Goal: Book appointment/travel/reservation

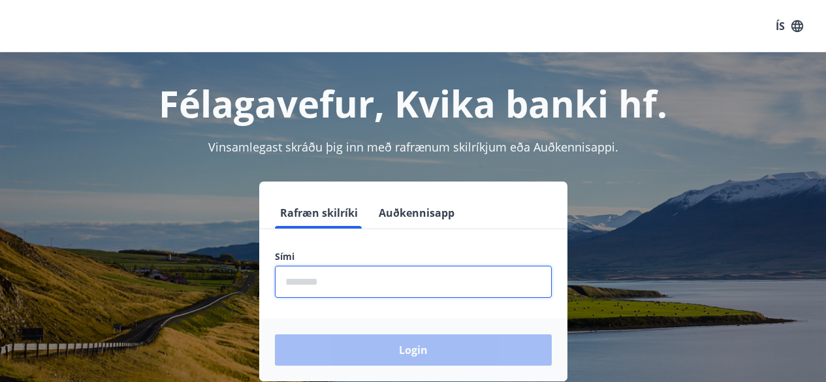
click at [368, 296] on input "phone" at bounding box center [413, 282] width 277 height 32
type input "********"
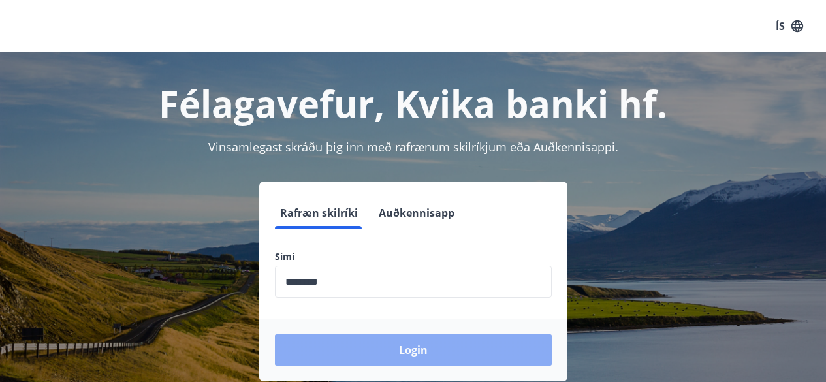
click at [396, 358] on button "Login" at bounding box center [413, 349] width 277 height 31
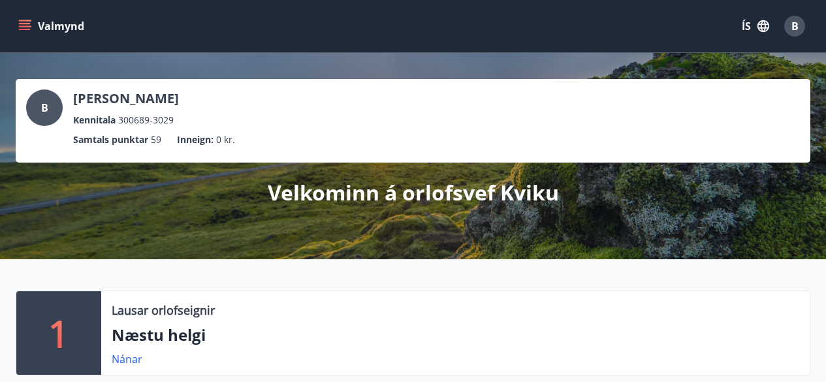
click at [35, 30] on button "Valmynd" at bounding box center [53, 25] width 74 height 23
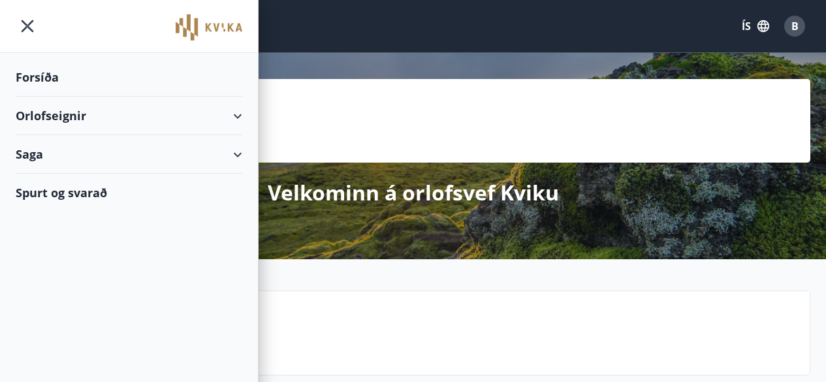
click at [61, 116] on div "Orlofseignir" at bounding box center [129, 116] width 226 height 39
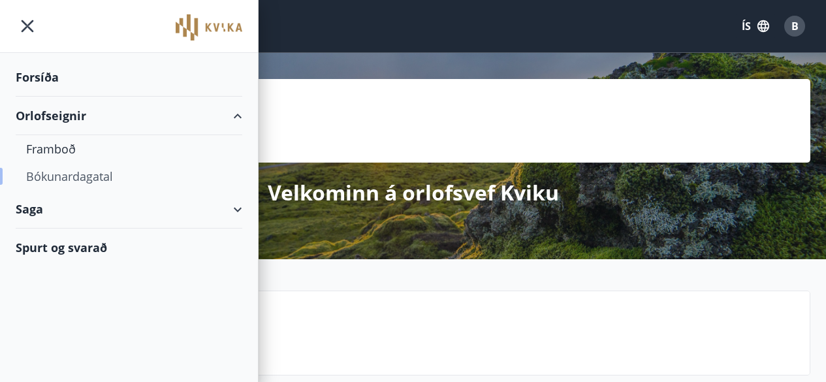
click at [55, 174] on div "Bókunardagatal" at bounding box center [129, 176] width 206 height 27
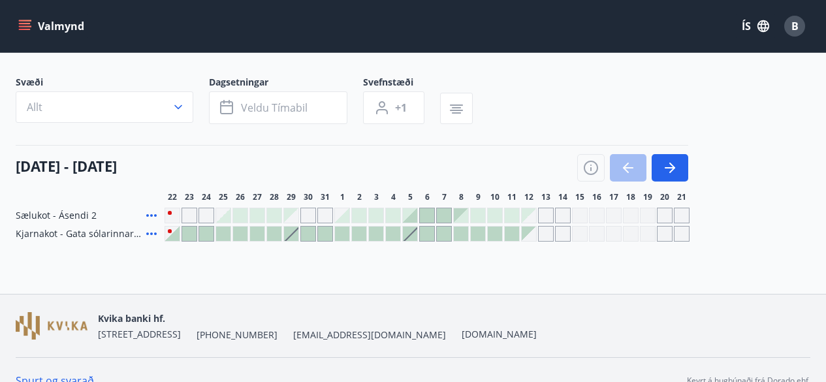
scroll to position [67, 0]
click at [679, 174] on button "button" at bounding box center [669, 166] width 37 height 27
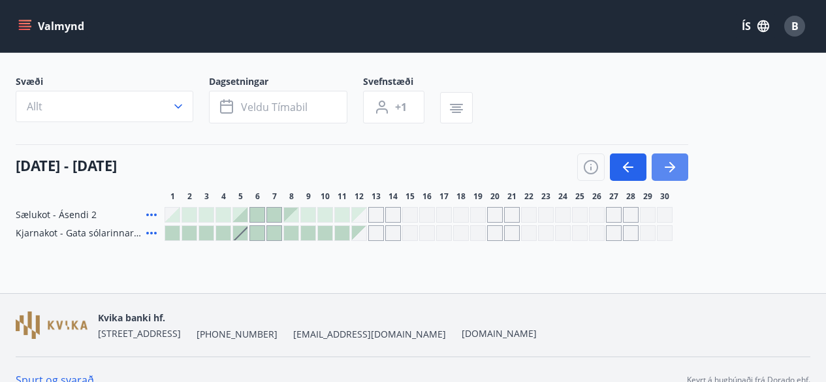
click at [679, 174] on button "button" at bounding box center [669, 166] width 37 height 27
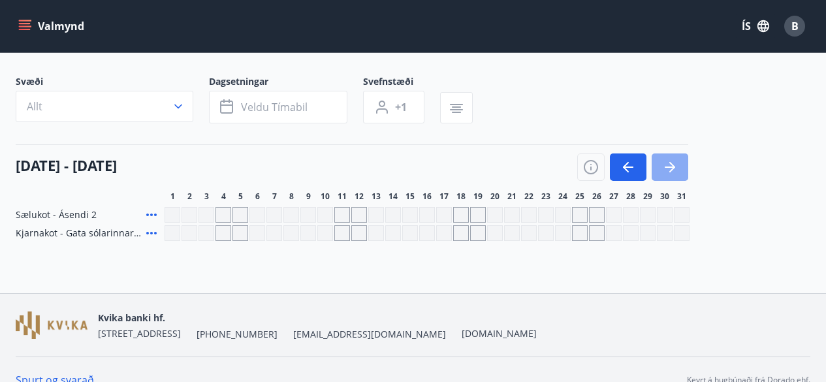
click at [679, 174] on button "button" at bounding box center [669, 166] width 37 height 27
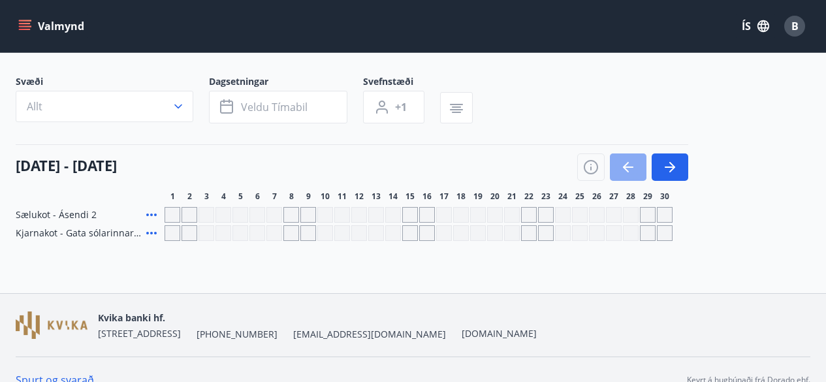
click at [634, 170] on icon "button" at bounding box center [628, 167] width 16 height 16
click at [626, 169] on icon "button" at bounding box center [626, 167] width 6 height 10
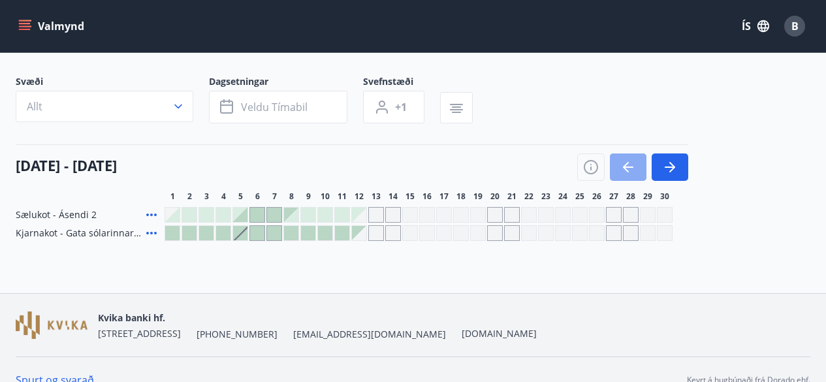
click at [626, 169] on icon "button" at bounding box center [626, 167] width 6 height 10
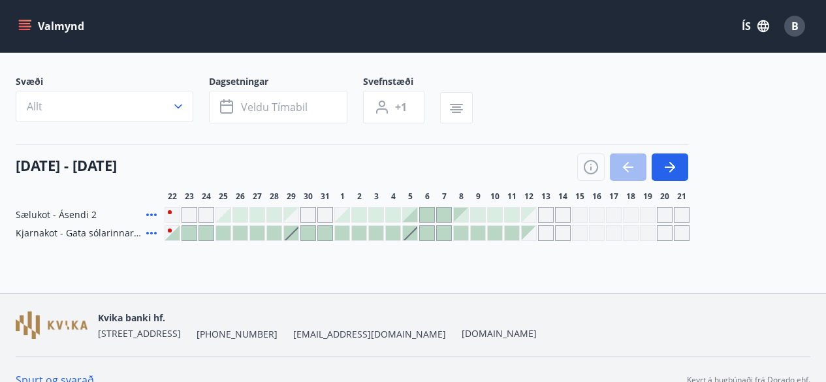
click at [636, 174] on div at bounding box center [632, 166] width 111 height 27
click at [673, 157] on button "button" at bounding box center [669, 166] width 37 height 27
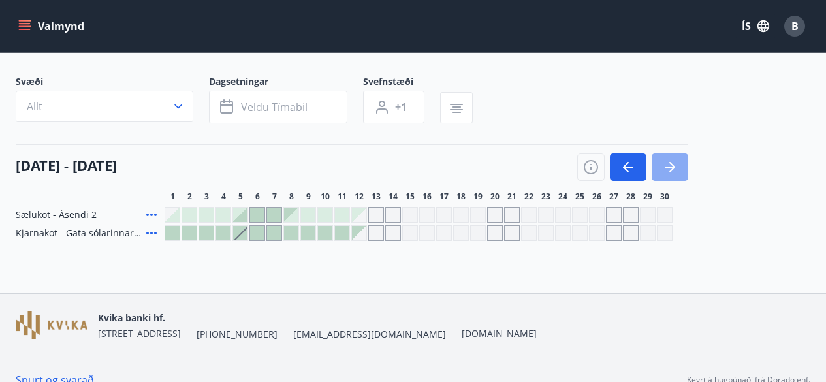
click at [673, 157] on button "button" at bounding box center [669, 166] width 37 height 27
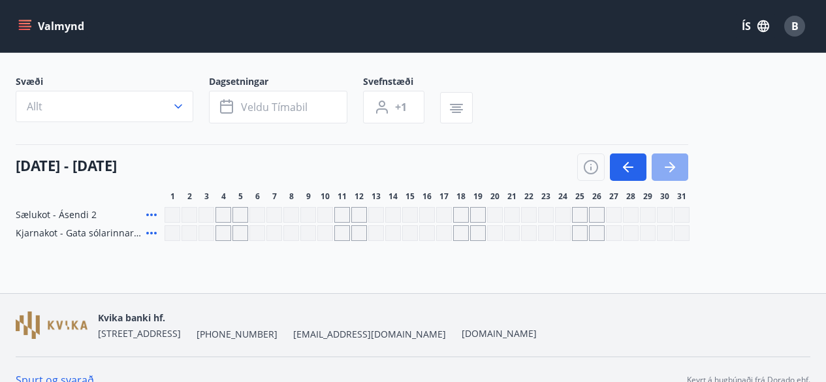
click at [673, 157] on button "button" at bounding box center [669, 166] width 37 height 27
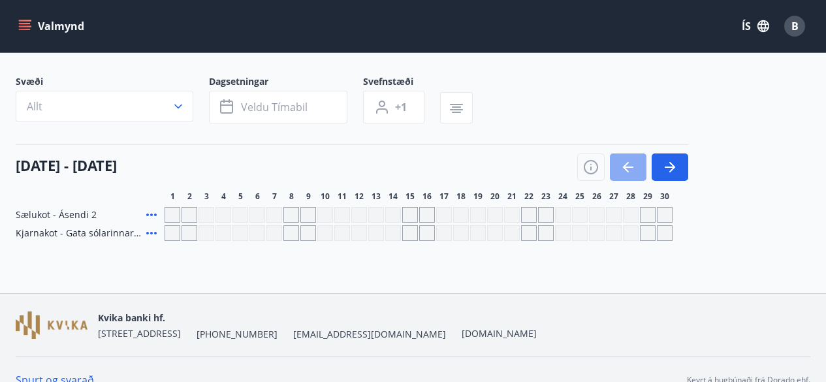
click at [635, 161] on icon "button" at bounding box center [628, 167] width 16 height 16
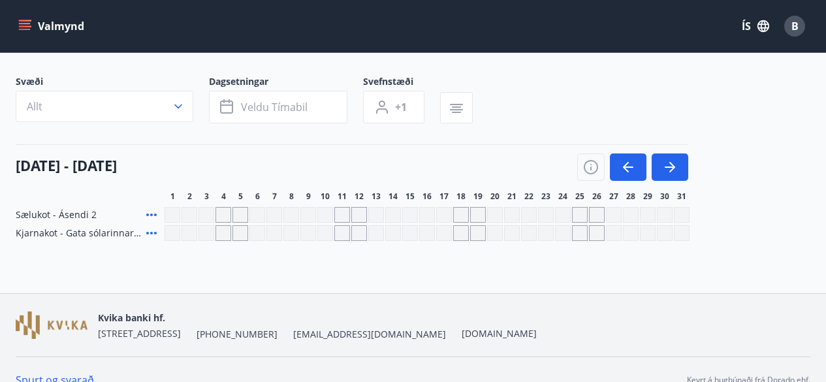
click at [765, 186] on div "01 október - 31 október 1 2 3 4 5 6 7 8 9 10 11 12 13 14 15 16 17 18 19 20 21 2…" at bounding box center [413, 172] width 794 height 57
click at [621, 234] on div at bounding box center [426, 233] width 525 height 16
click at [634, 159] on button "button" at bounding box center [628, 166] width 37 height 27
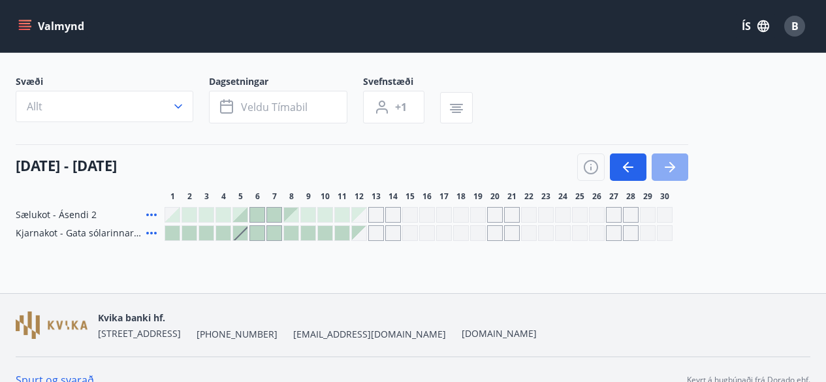
click at [674, 165] on icon "button" at bounding box center [670, 167] width 16 height 16
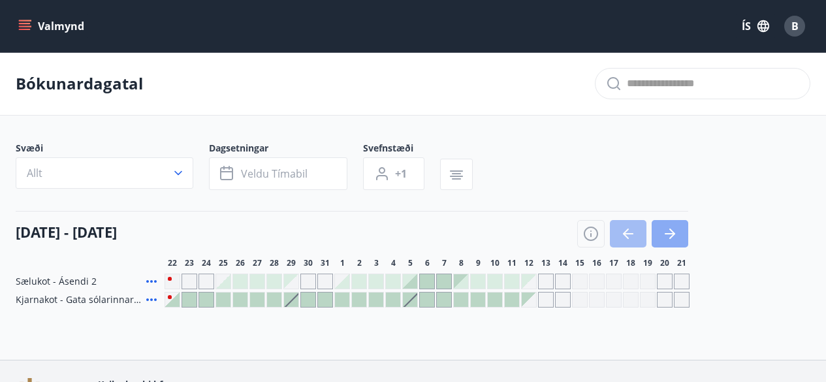
click at [681, 241] on button "button" at bounding box center [669, 233] width 37 height 27
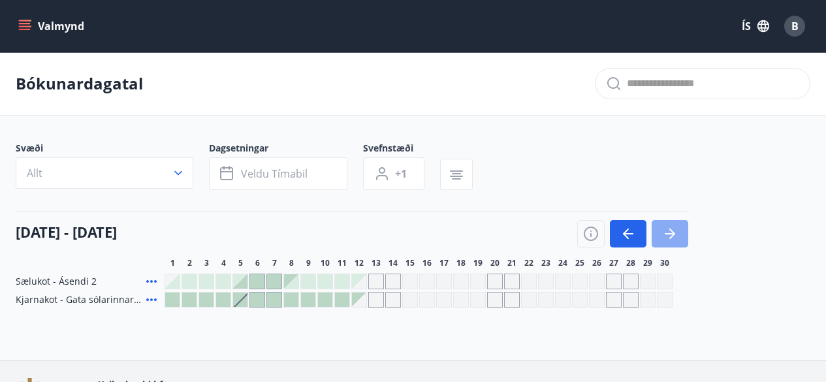
click at [681, 241] on button "button" at bounding box center [669, 233] width 37 height 27
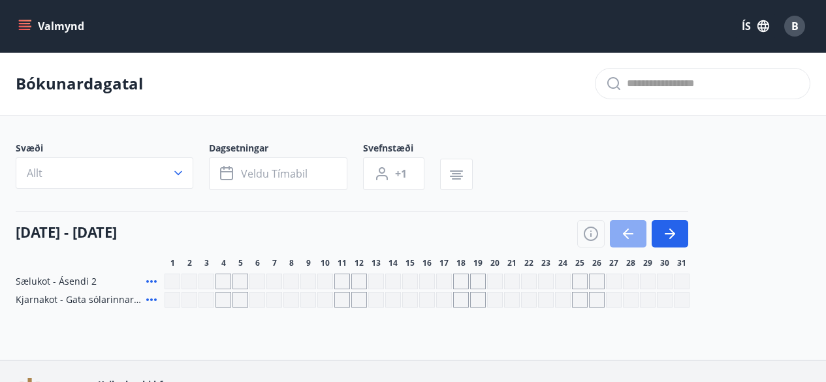
click at [638, 234] on button "button" at bounding box center [628, 233] width 37 height 27
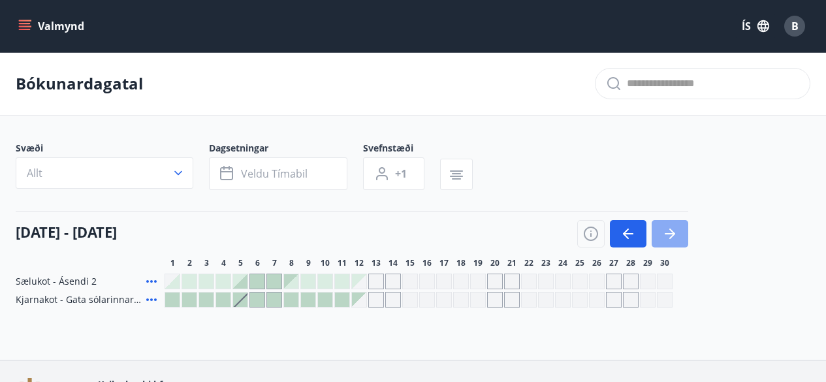
click at [685, 240] on button "button" at bounding box center [669, 233] width 37 height 27
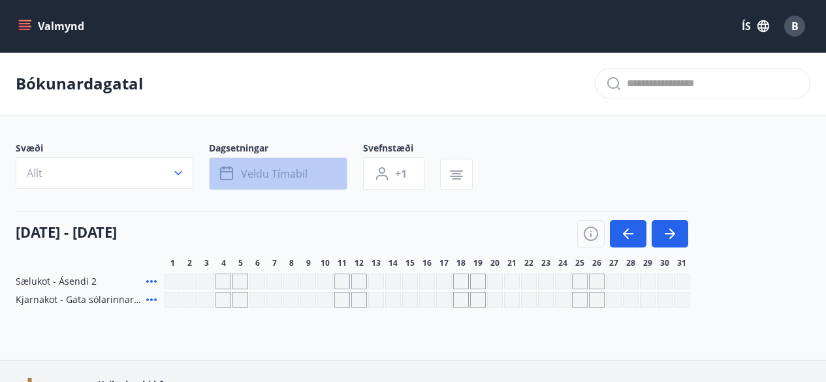
click at [320, 168] on button "Veldu tímabil" at bounding box center [278, 173] width 138 height 33
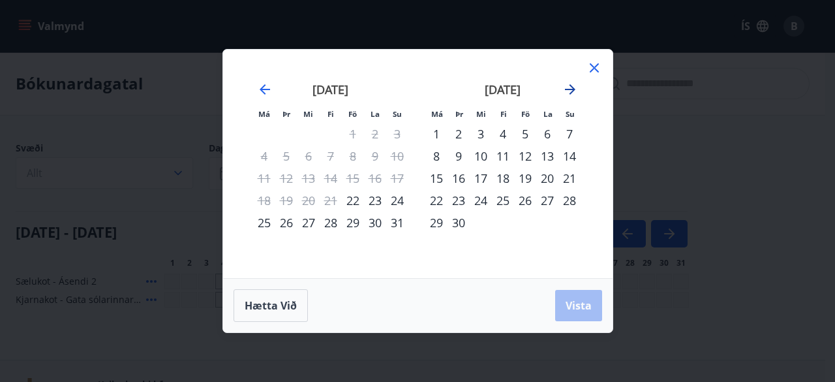
click at [572, 90] on icon "Move forward to switch to the next month." at bounding box center [571, 90] width 16 height 16
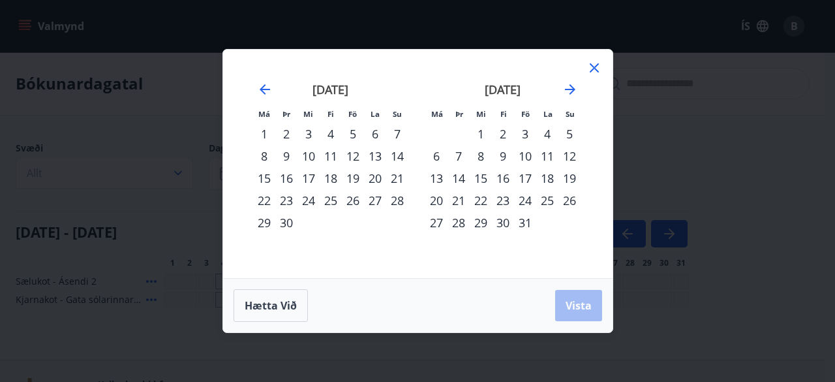
drag, startPoint x: 467, startPoint y: 126, endPoint x: 485, endPoint y: 137, distance: 20.8
click at [485, 137] on tr "1 2 3 4 5" at bounding box center [503, 134] width 155 height 22
click at [485, 137] on div "1" at bounding box center [481, 134] width 22 height 22
click at [527, 220] on div "31" at bounding box center [525, 222] width 22 height 22
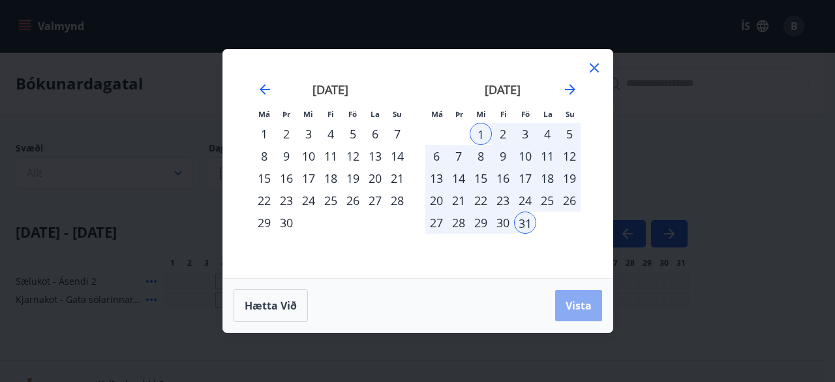
click at [569, 300] on span "Vista" at bounding box center [579, 305] width 26 height 14
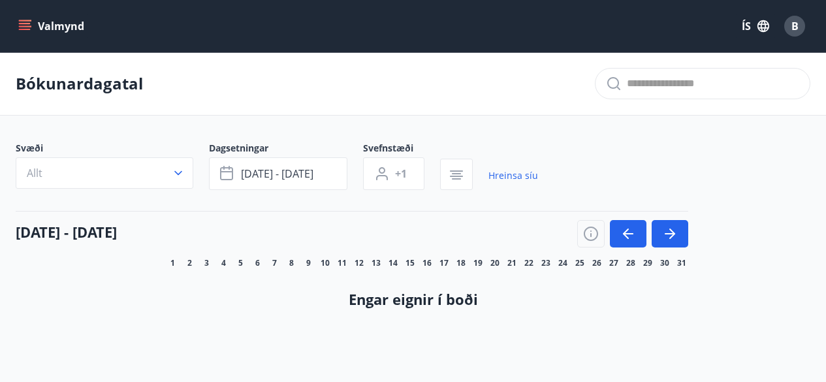
click at [758, 288] on div "Svæði Allt Dagsetningar okt 01 - okt 31 Svefnstæði +1 Hreinsa síu 01 október - …" at bounding box center [413, 236] width 794 height 188
click at [525, 178] on link "Hreinsa síu" at bounding box center [513, 175] width 50 height 29
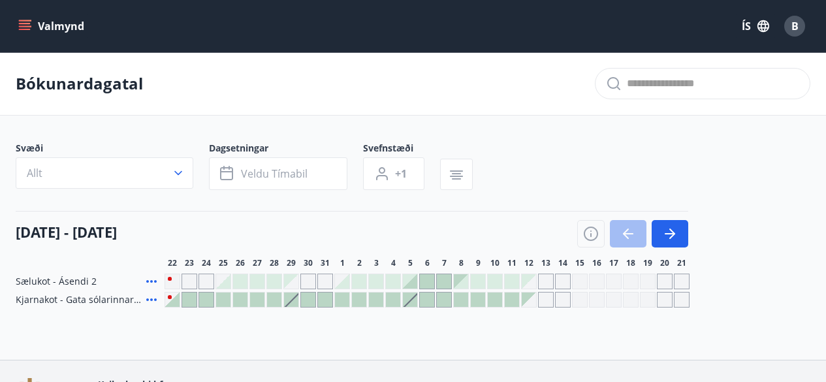
click at [691, 175] on div "Svæði Allt Dagsetningar Veldu tímabil Svefnstæði +1" at bounding box center [413, 169] width 794 height 54
click at [670, 223] on button "button" at bounding box center [669, 233] width 37 height 27
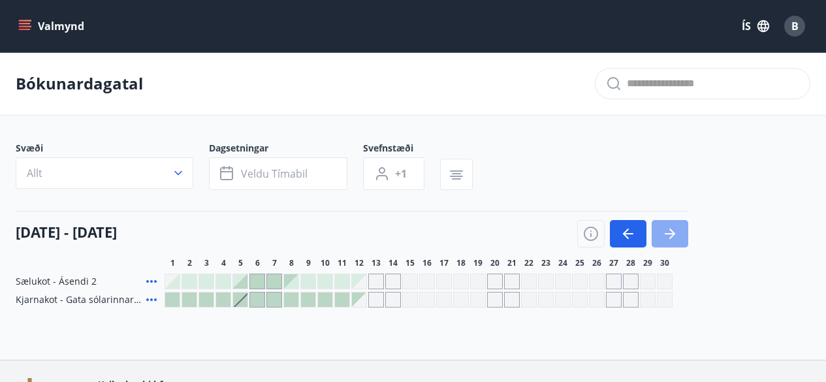
click at [670, 223] on button "button" at bounding box center [669, 233] width 37 height 27
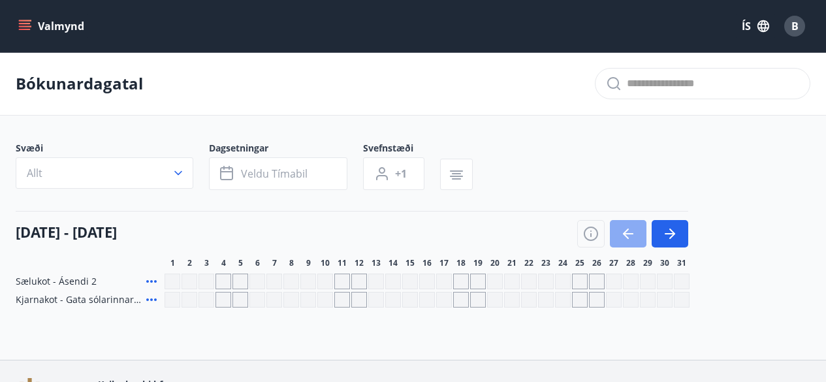
click at [630, 229] on icon "button" at bounding box center [628, 234] width 16 height 16
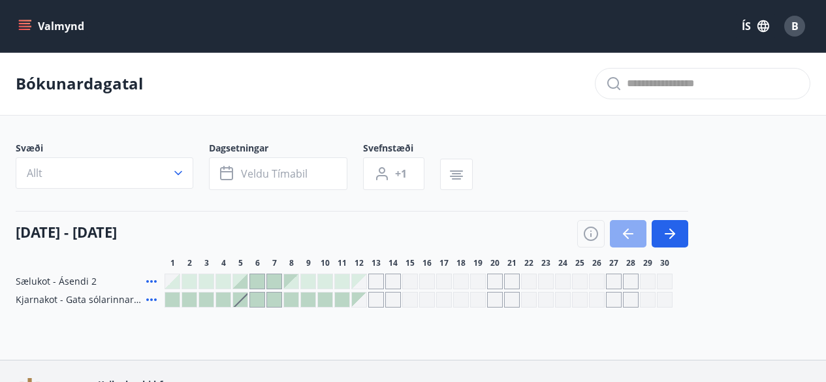
click at [630, 229] on icon "button" at bounding box center [628, 234] width 16 height 16
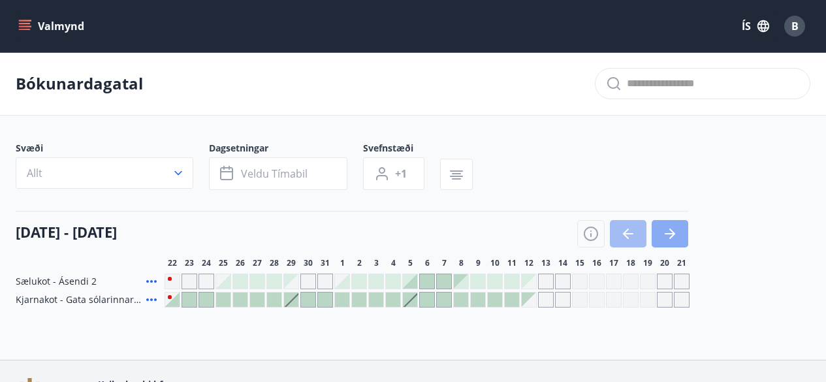
click at [667, 231] on icon "button" at bounding box center [670, 234] width 16 height 16
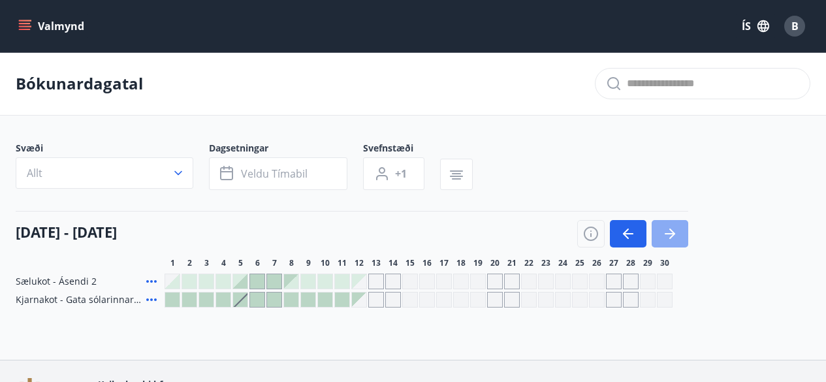
click at [667, 231] on icon "button" at bounding box center [670, 234] width 16 height 16
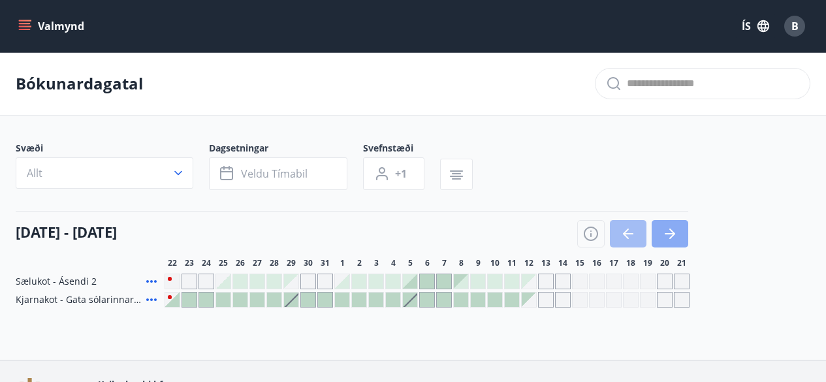
click at [676, 234] on icon "button" at bounding box center [670, 234] width 16 height 16
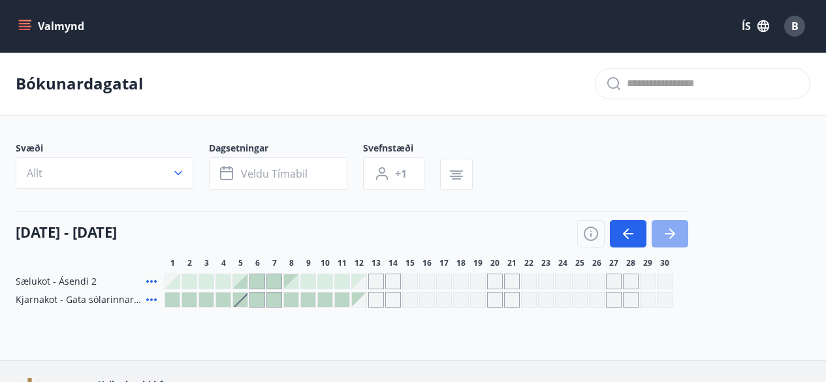
click at [676, 234] on icon "button" at bounding box center [670, 234] width 16 height 16
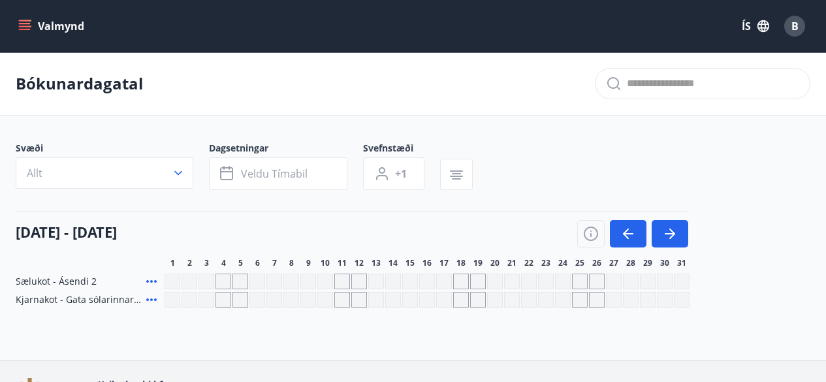
click at [624, 308] on div "Bókunardagatal Svæði Allt Dagsetningar Veldu tímabil Svefnstæði +1 01 október -…" at bounding box center [413, 205] width 826 height 307
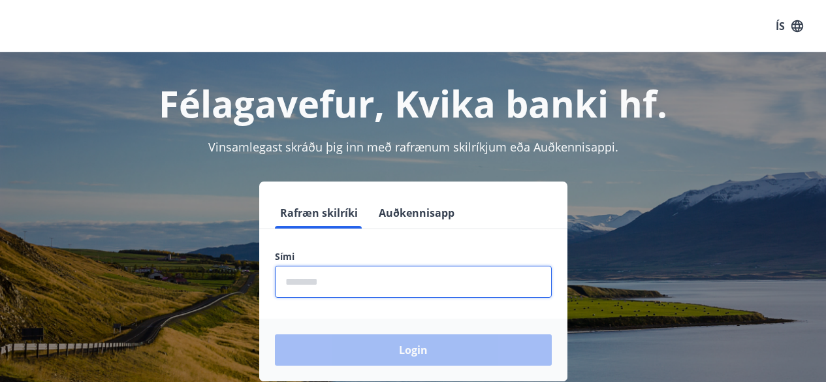
click at [464, 278] on input "phone" at bounding box center [413, 282] width 277 height 32
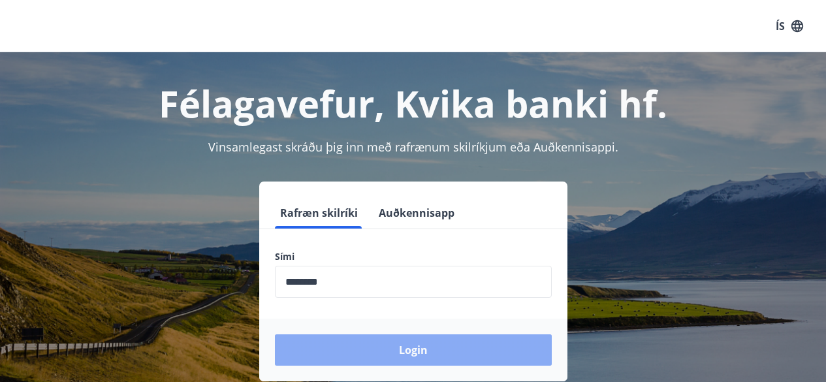
click at [402, 336] on button "Login" at bounding box center [413, 349] width 277 height 31
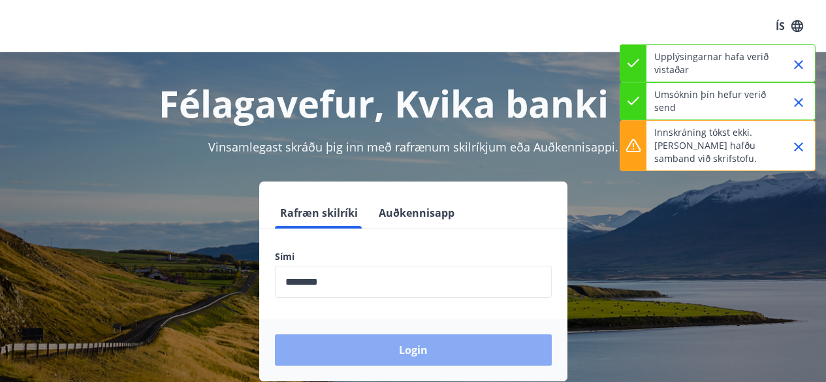
click at [414, 347] on button "Login" at bounding box center [413, 349] width 277 height 31
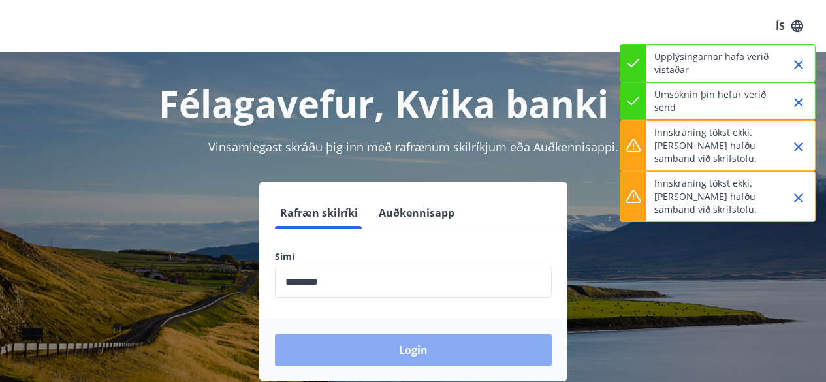
click at [414, 347] on button "Login" at bounding box center [413, 349] width 277 height 31
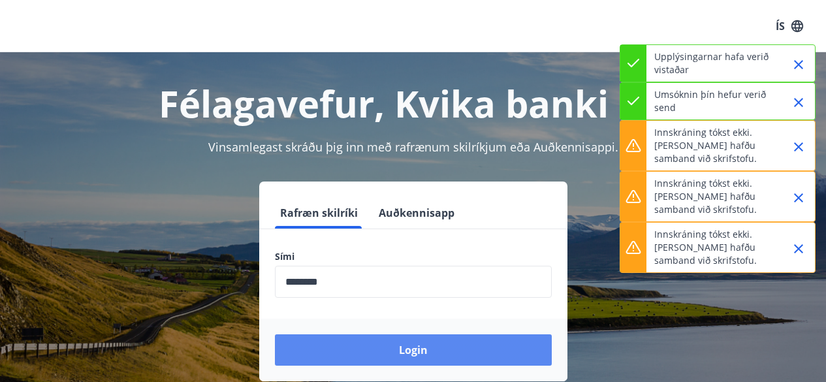
click at [414, 347] on button "Login" at bounding box center [413, 349] width 277 height 31
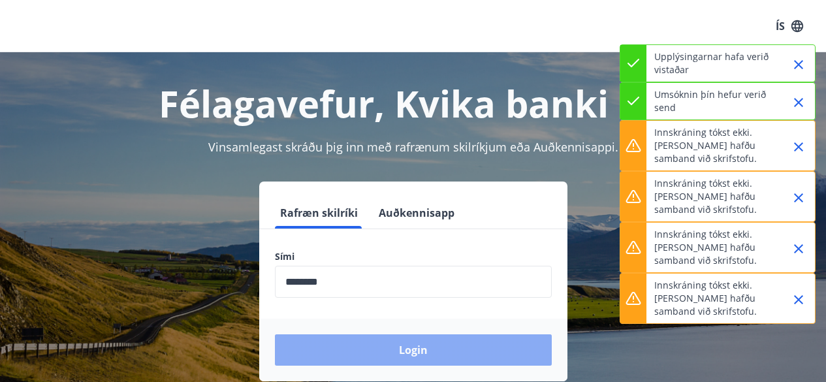
click at [414, 347] on button "Login" at bounding box center [413, 349] width 277 height 31
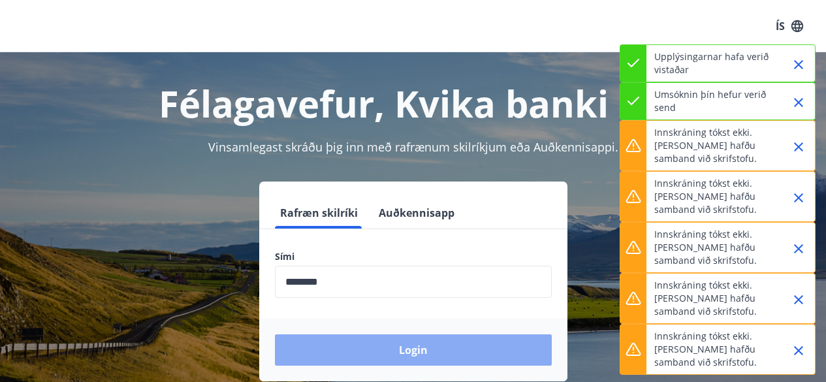
click at [414, 347] on button "Login" at bounding box center [413, 349] width 277 height 31
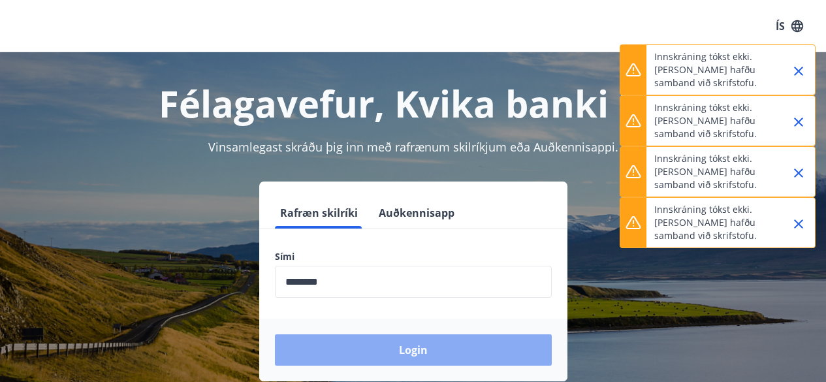
click at [414, 347] on button "Login" at bounding box center [413, 349] width 277 height 31
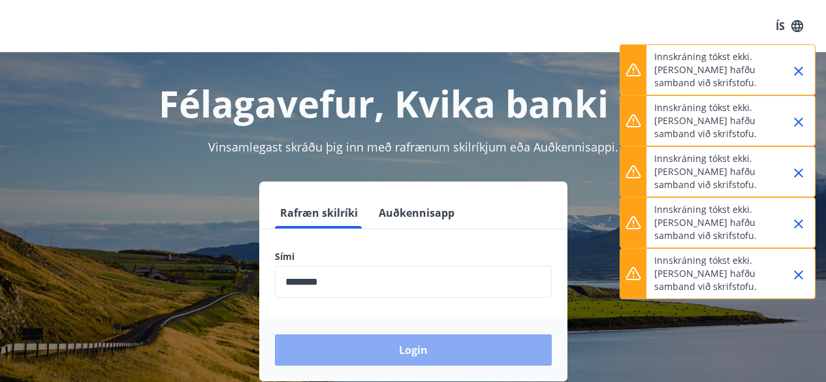
click at [414, 347] on button "Login" at bounding box center [413, 349] width 277 height 31
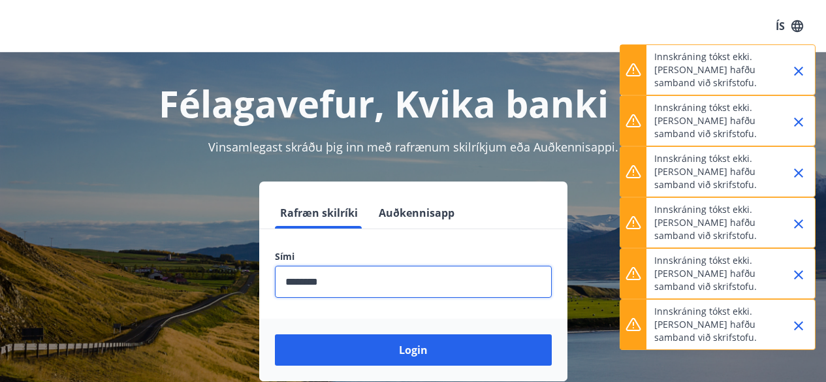
drag, startPoint x: 399, startPoint y: 276, endPoint x: 174, endPoint y: 299, distance: 226.3
click at [174, 299] on div "Rafræn skilríki Auðkennisapp Sími ​ Login" at bounding box center [413, 281] width 794 height 200
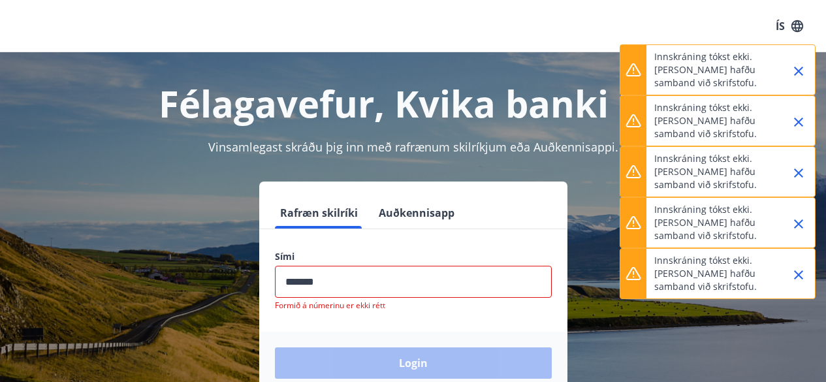
type input "********"
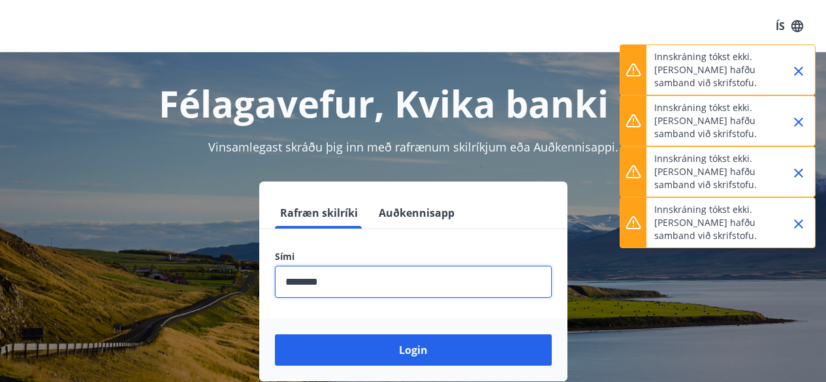
click at [275, 334] on button "Login" at bounding box center [413, 349] width 277 height 31
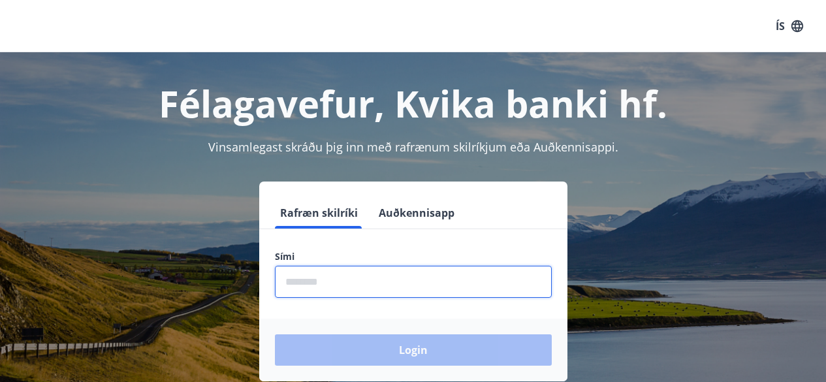
click at [382, 292] on input "phone" at bounding box center [413, 282] width 277 height 32
type input "********"
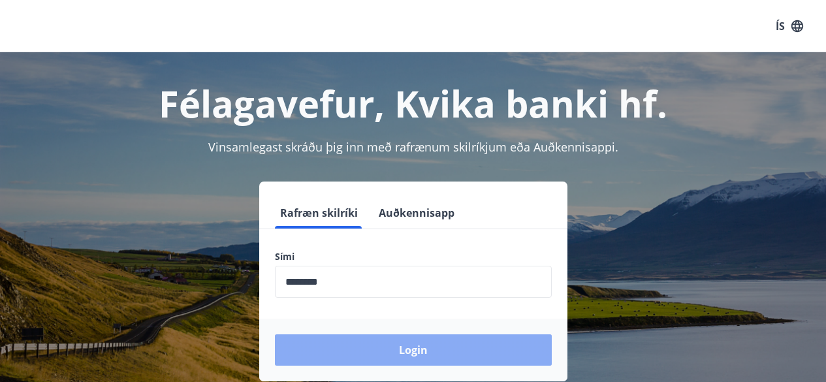
click at [406, 345] on button "Login" at bounding box center [413, 349] width 277 height 31
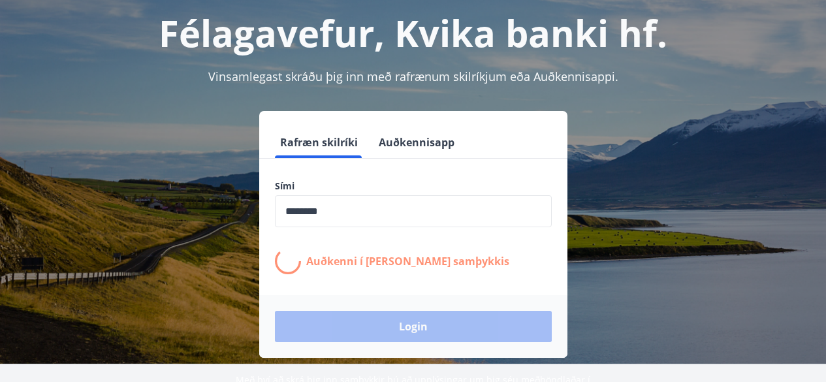
scroll to position [74, 0]
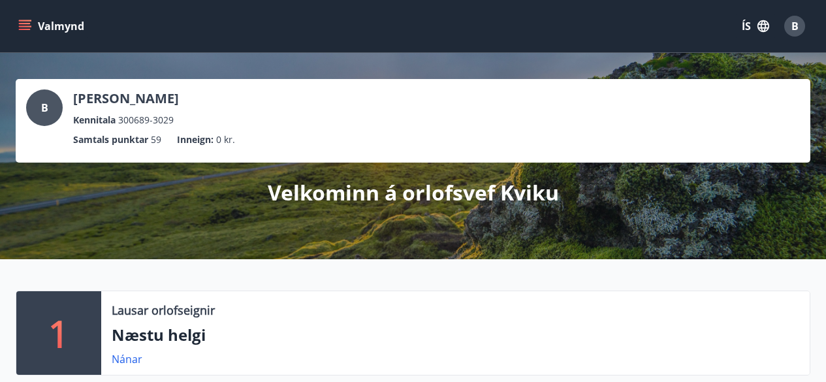
click at [23, 23] on icon "menu" at bounding box center [25, 23] width 12 height 1
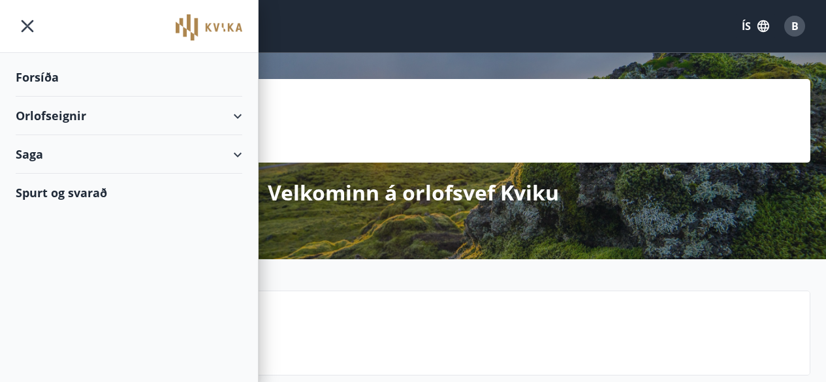
click at [59, 117] on div "Orlofseignir" at bounding box center [129, 116] width 226 height 39
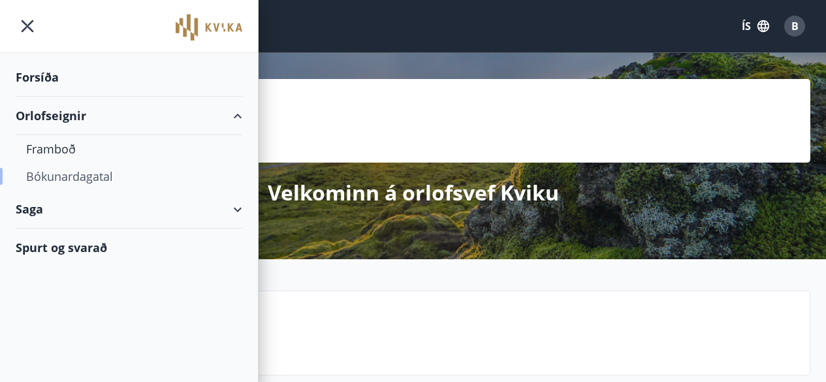
click at [44, 179] on div "Bókunardagatal" at bounding box center [129, 176] width 206 height 27
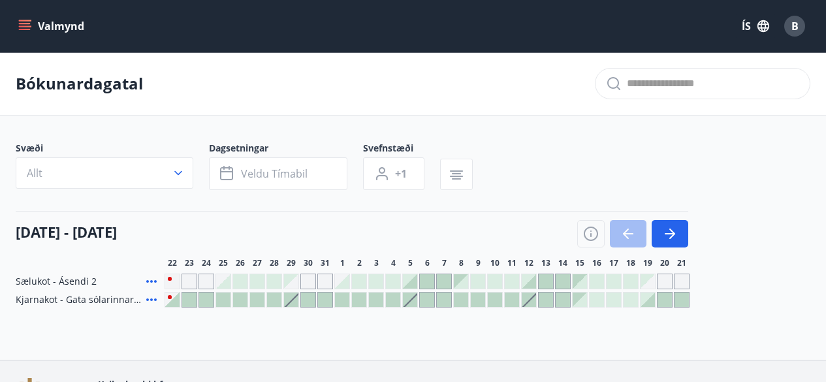
scroll to position [87, 0]
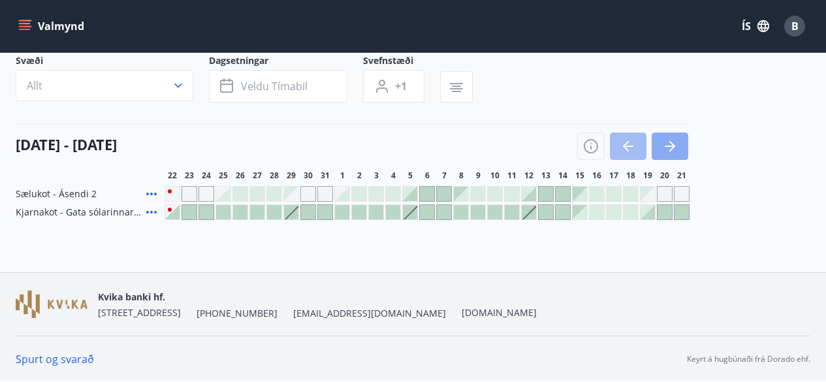
click at [675, 147] on icon "button" at bounding box center [670, 146] width 16 height 16
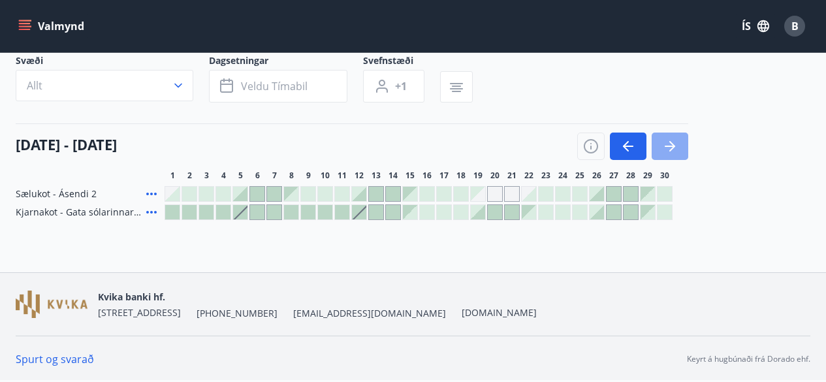
click at [675, 147] on icon "button" at bounding box center [670, 146] width 16 height 16
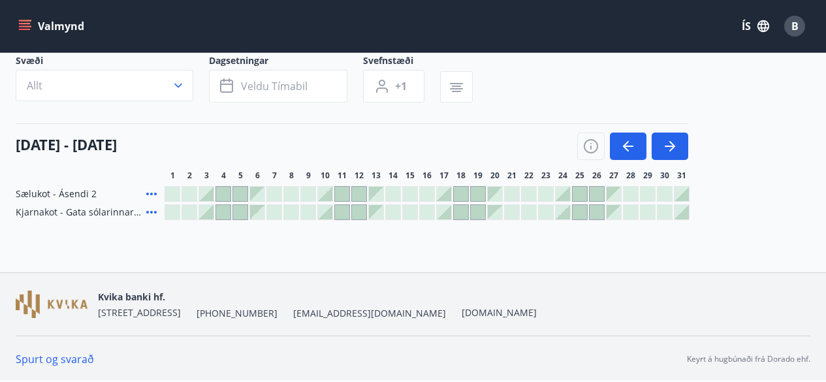
click at [567, 215] on div at bounding box center [562, 212] width 14 height 14
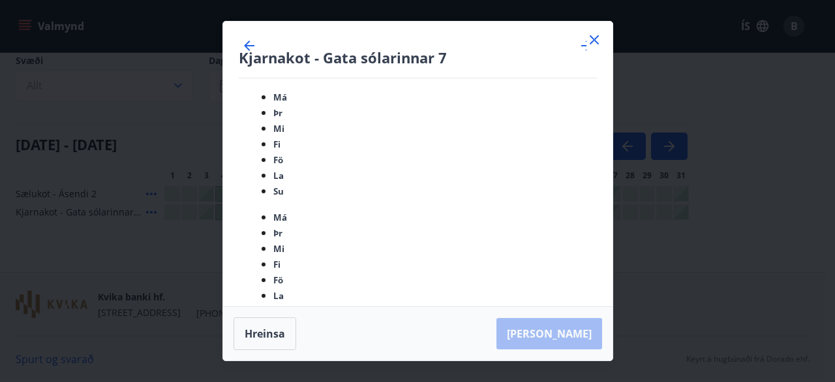
click at [595, 44] on icon at bounding box center [594, 39] width 9 height 9
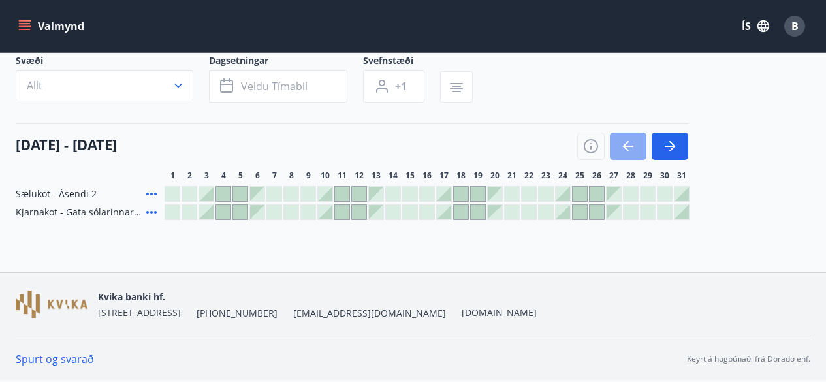
click at [625, 148] on icon "button" at bounding box center [626, 146] width 6 height 10
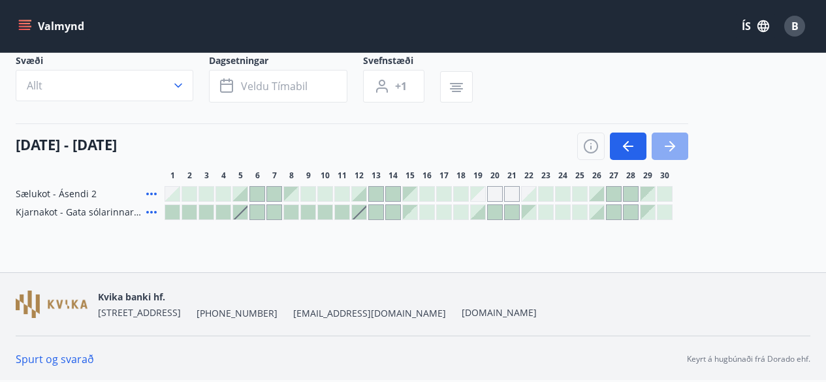
click at [679, 140] on button "button" at bounding box center [669, 145] width 37 height 27
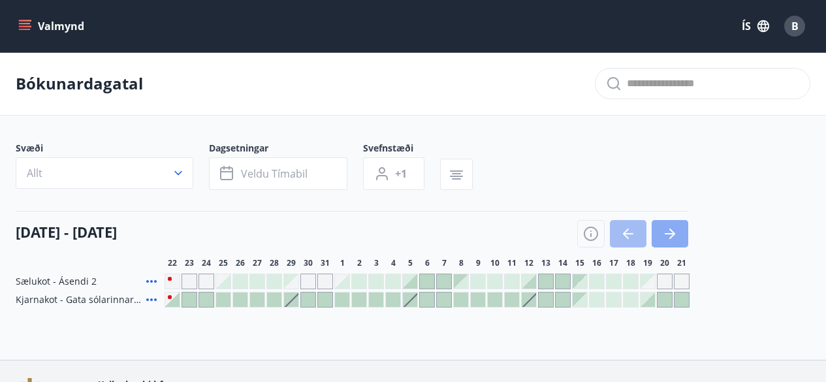
click at [679, 223] on button "button" at bounding box center [669, 233] width 37 height 27
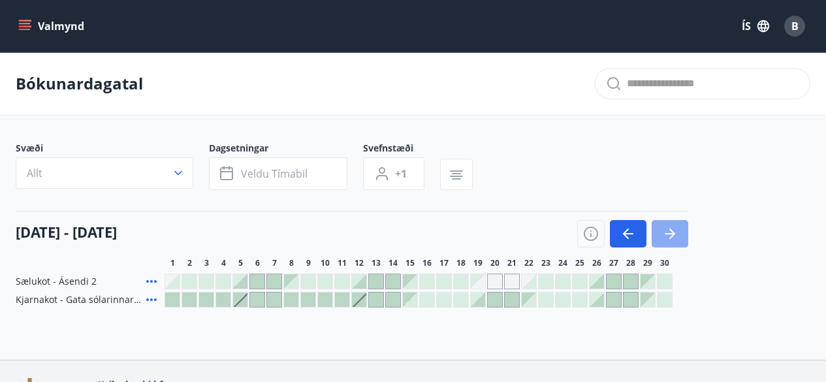
click at [679, 223] on button "button" at bounding box center [669, 233] width 37 height 27
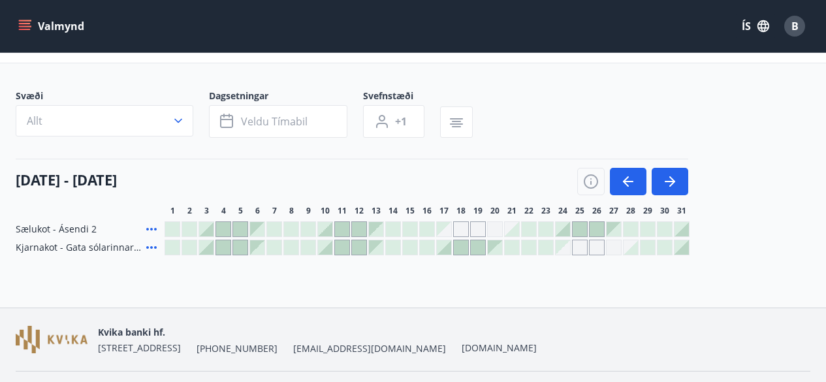
scroll to position [87, 0]
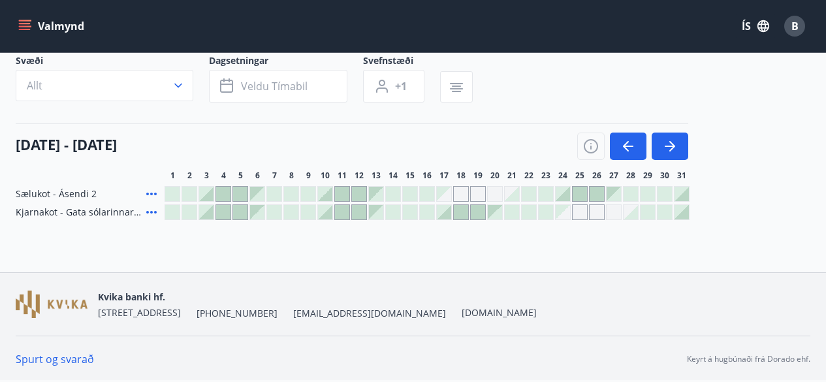
click at [352, 129] on div "[DATE] - [DATE]" at bounding box center [352, 141] width 672 height 37
click at [674, 148] on icon "button" at bounding box center [670, 146] width 16 height 16
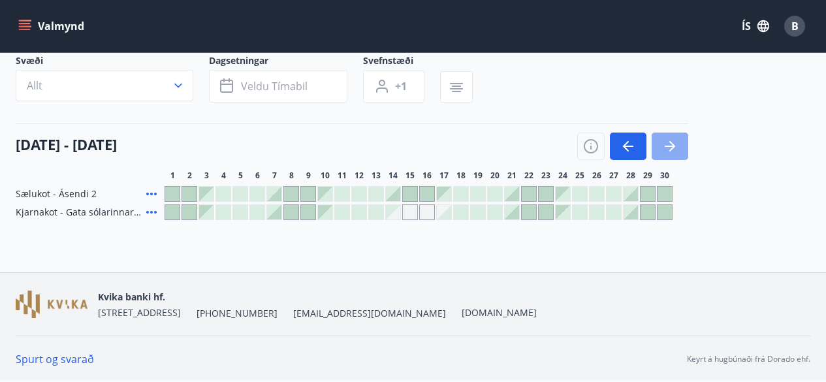
click at [674, 148] on icon "button" at bounding box center [670, 146] width 16 height 16
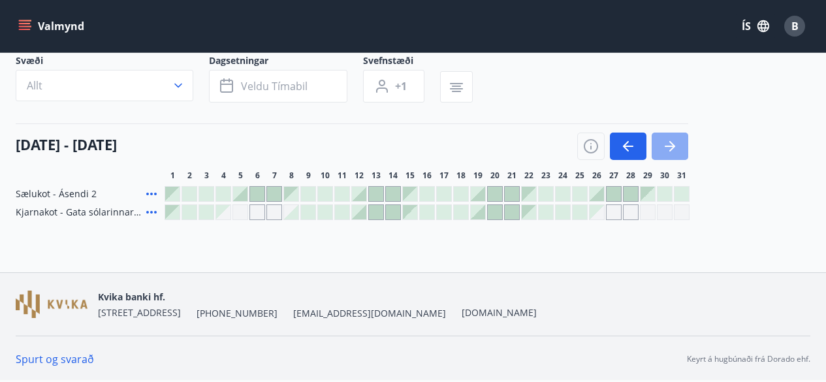
click at [677, 136] on button "button" at bounding box center [669, 145] width 37 height 27
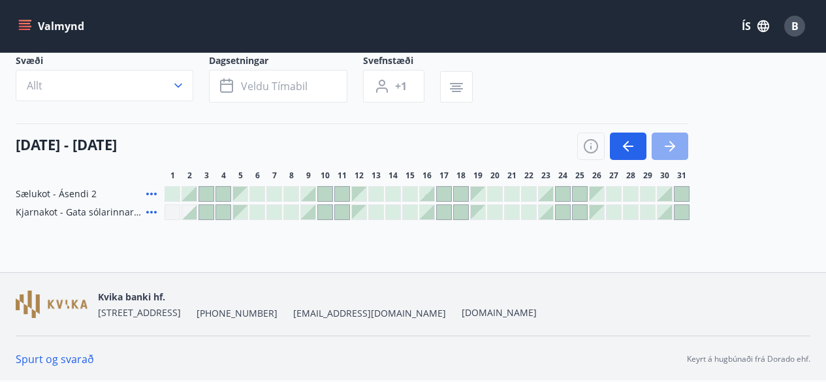
click at [677, 136] on button "button" at bounding box center [669, 145] width 37 height 27
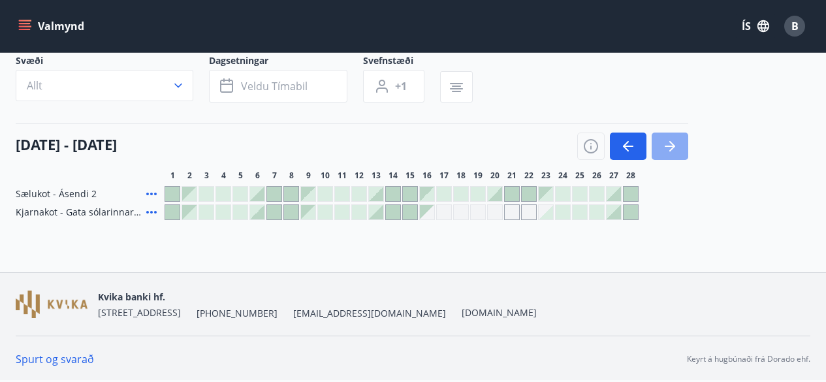
click at [677, 136] on button "button" at bounding box center [669, 145] width 37 height 27
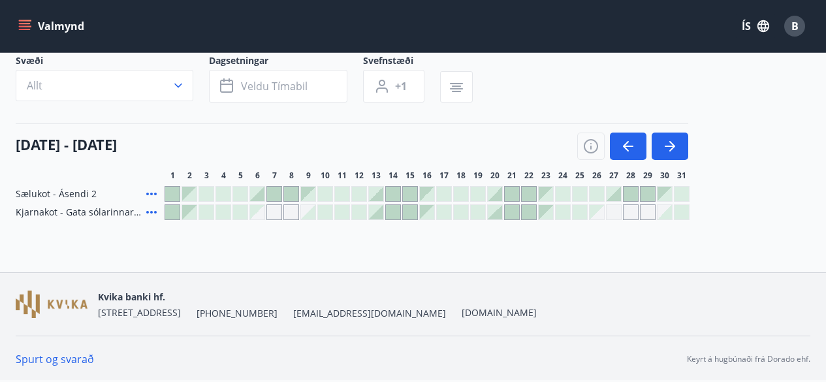
click at [629, 131] on div "[DATE] - [DATE]" at bounding box center [352, 141] width 672 height 37
click at [627, 147] on icon "button" at bounding box center [628, 146] width 16 height 16
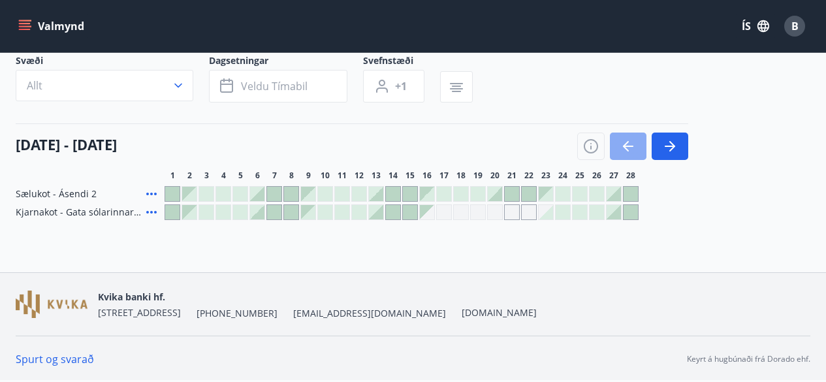
click at [623, 153] on icon "button" at bounding box center [628, 146] width 16 height 16
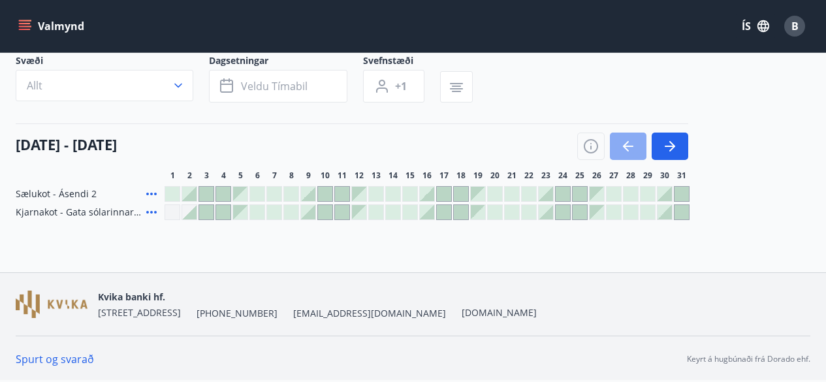
click at [623, 153] on icon "button" at bounding box center [628, 146] width 16 height 16
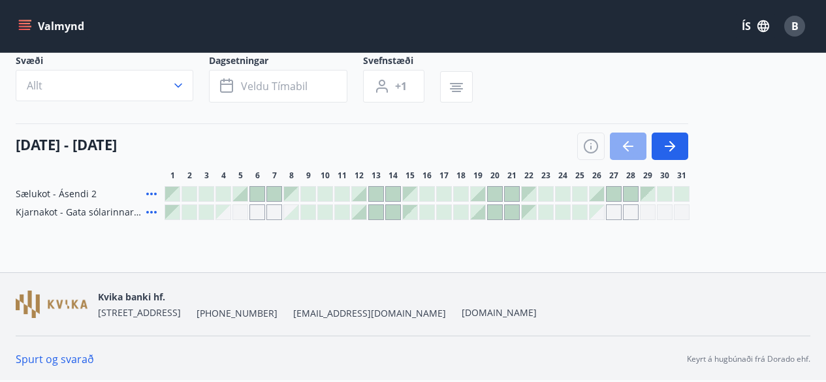
click at [627, 137] on button "button" at bounding box center [628, 145] width 37 height 27
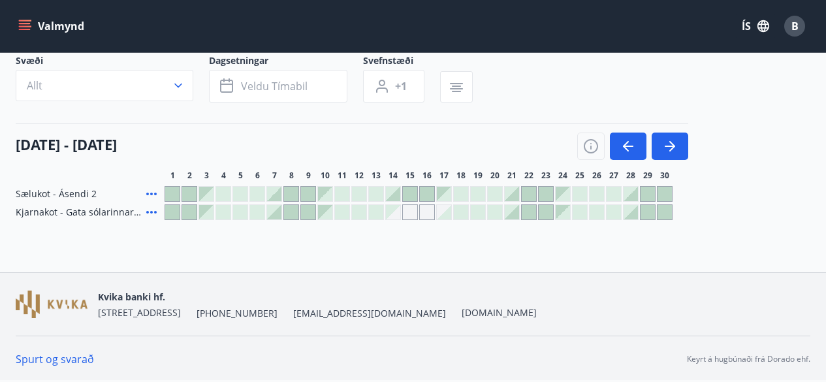
click at [689, 140] on div "[DATE] - [DATE] 1 2 3 4 5 6 7 8 9 10 11 12 13 14 15 16 17 18 19 20 21 22 23 24 …" at bounding box center [413, 151] width 794 height 57
click at [632, 146] on icon "button" at bounding box center [628, 146] width 10 height 1
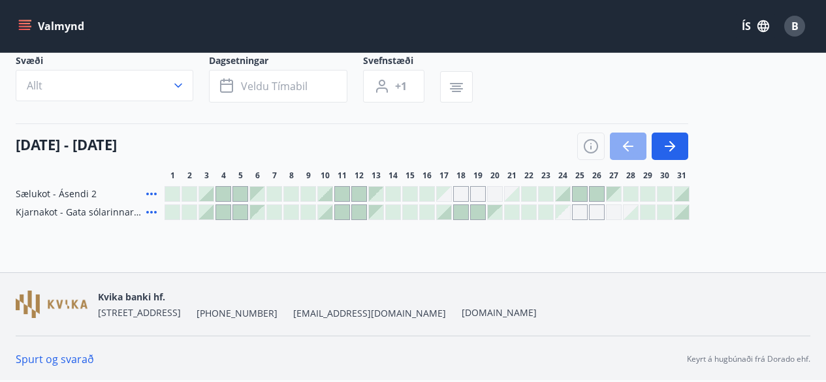
click at [625, 134] on button "button" at bounding box center [628, 145] width 37 height 27
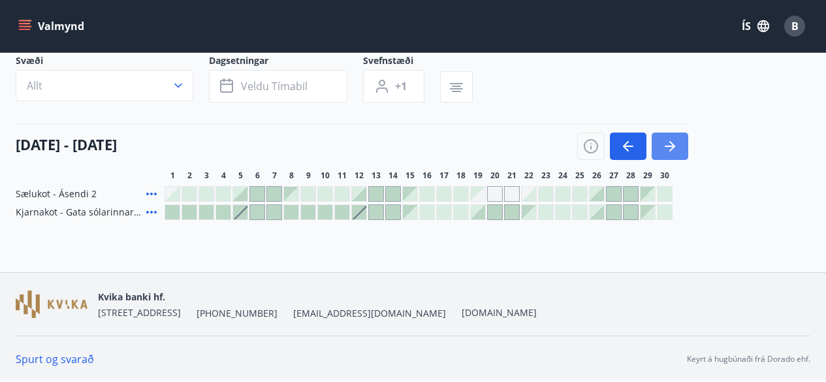
click at [684, 146] on button "button" at bounding box center [669, 145] width 37 height 27
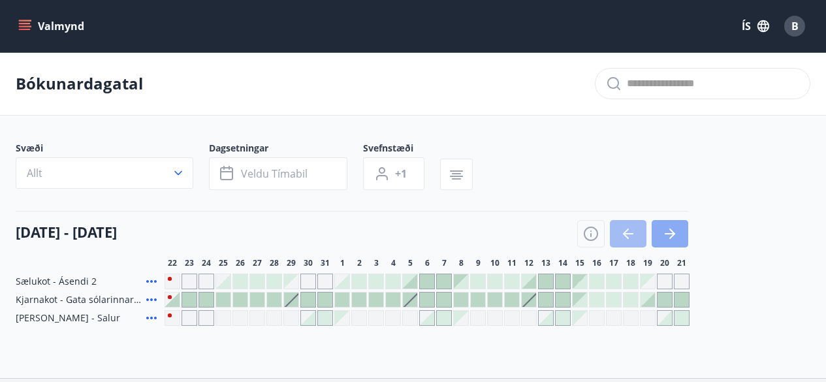
click at [685, 223] on button "button" at bounding box center [669, 233] width 37 height 27
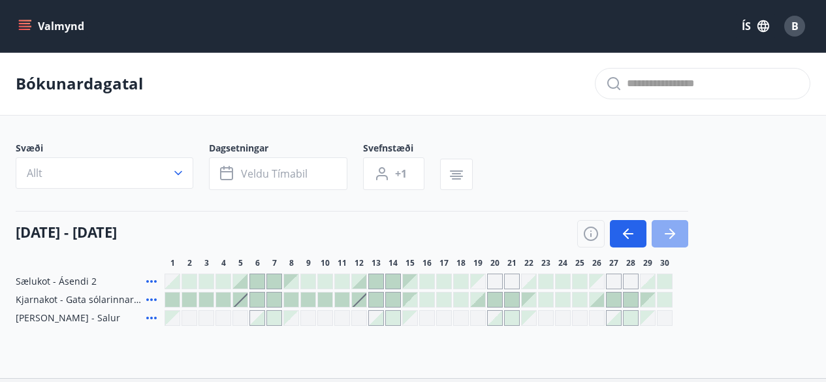
click at [685, 223] on button "button" at bounding box center [669, 233] width 37 height 27
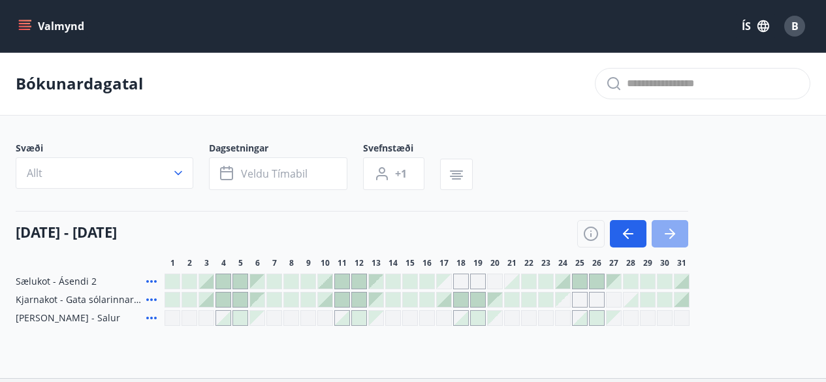
click at [685, 223] on button "button" at bounding box center [669, 233] width 37 height 27
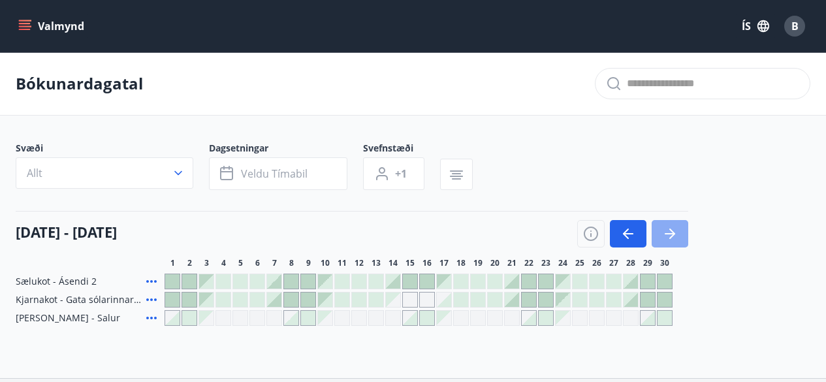
click at [685, 223] on button "button" at bounding box center [669, 233] width 37 height 27
